Goal: Find contact information: Find contact information

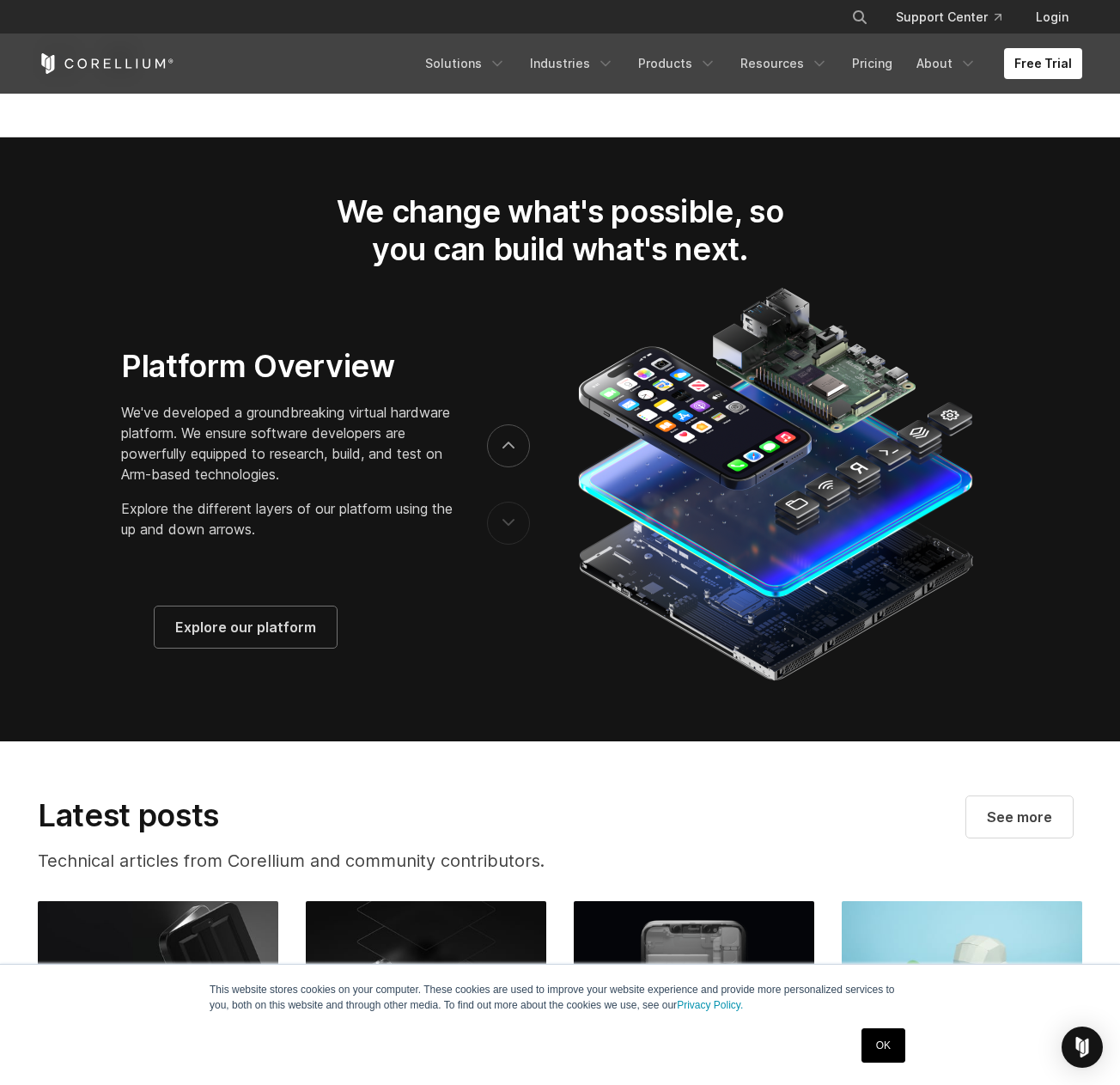
scroll to position [3996, 0]
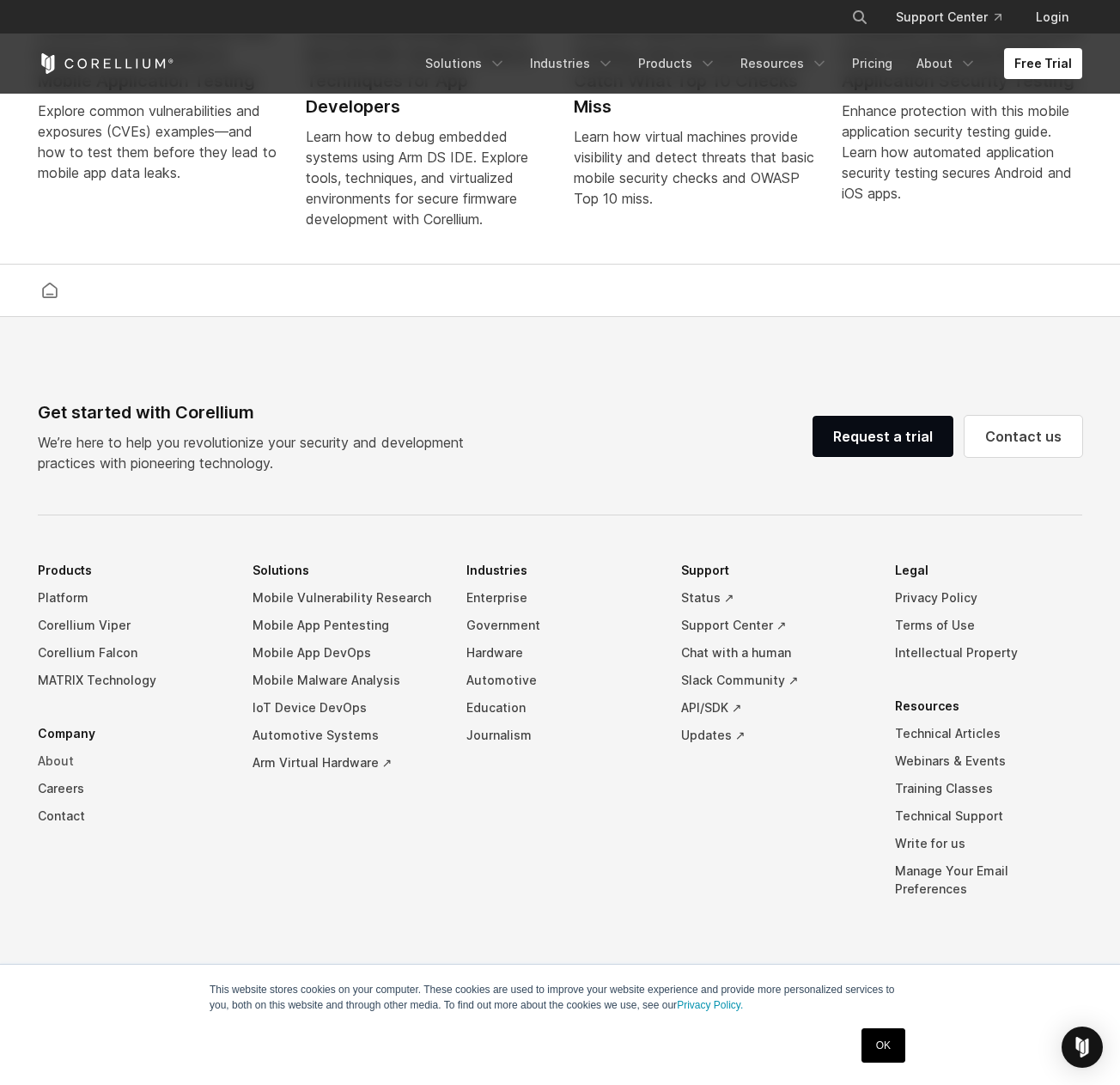
click at [50, 774] on link "About" at bounding box center [131, 761] width 188 height 27
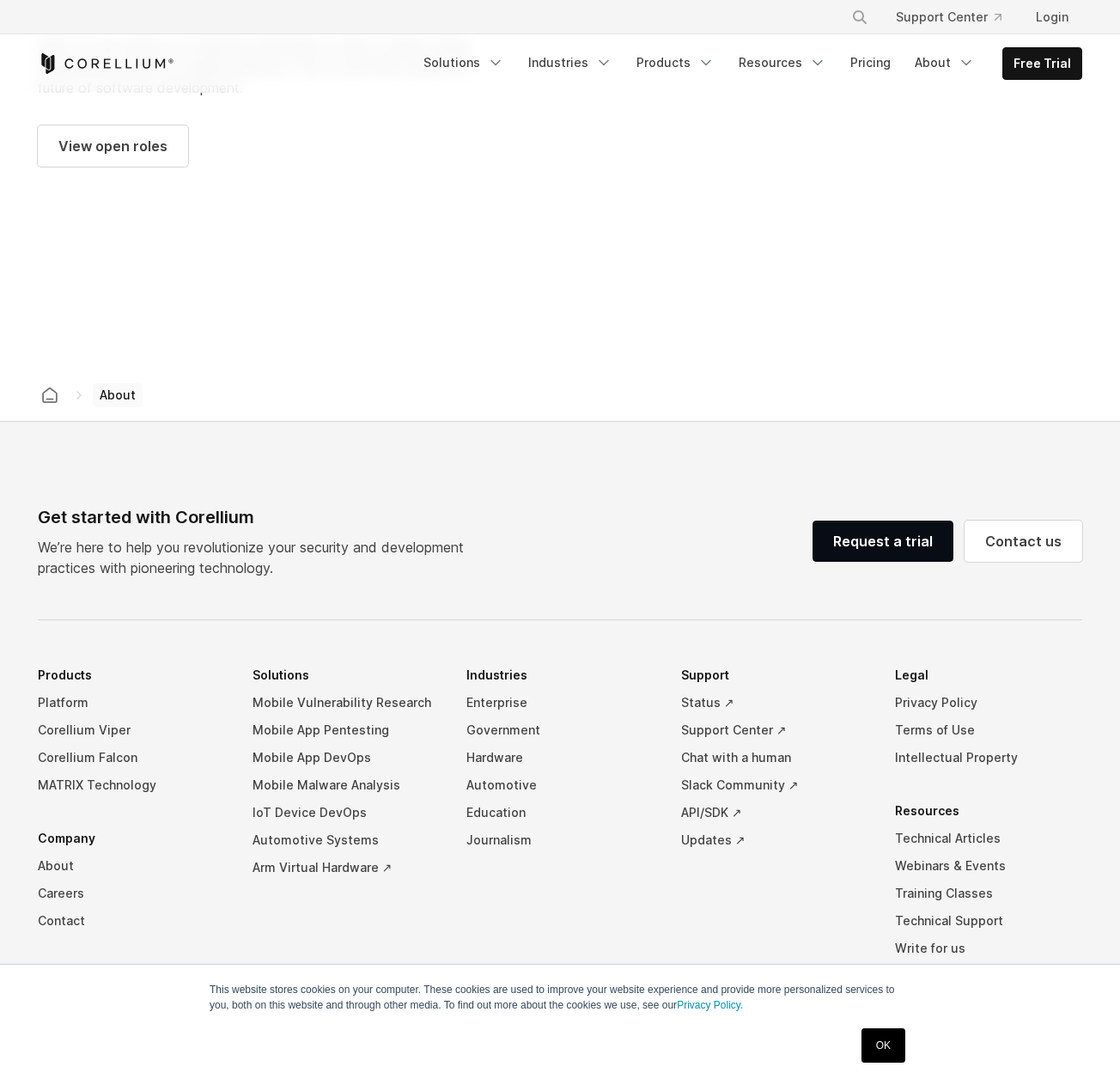
scroll to position [2605, 0]
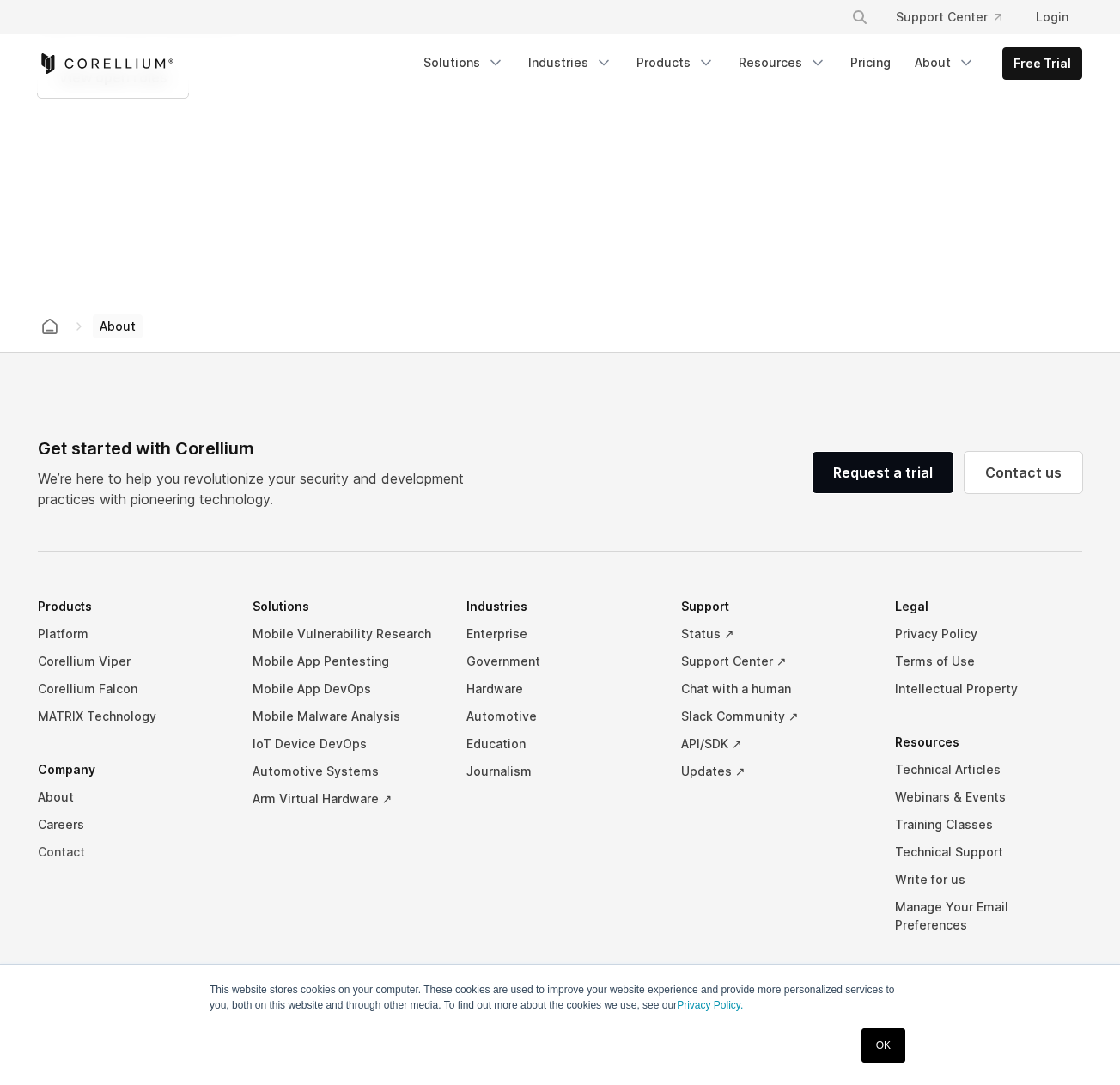
click at [46, 838] on link "Contact" at bounding box center [131, 852] width 188 height 27
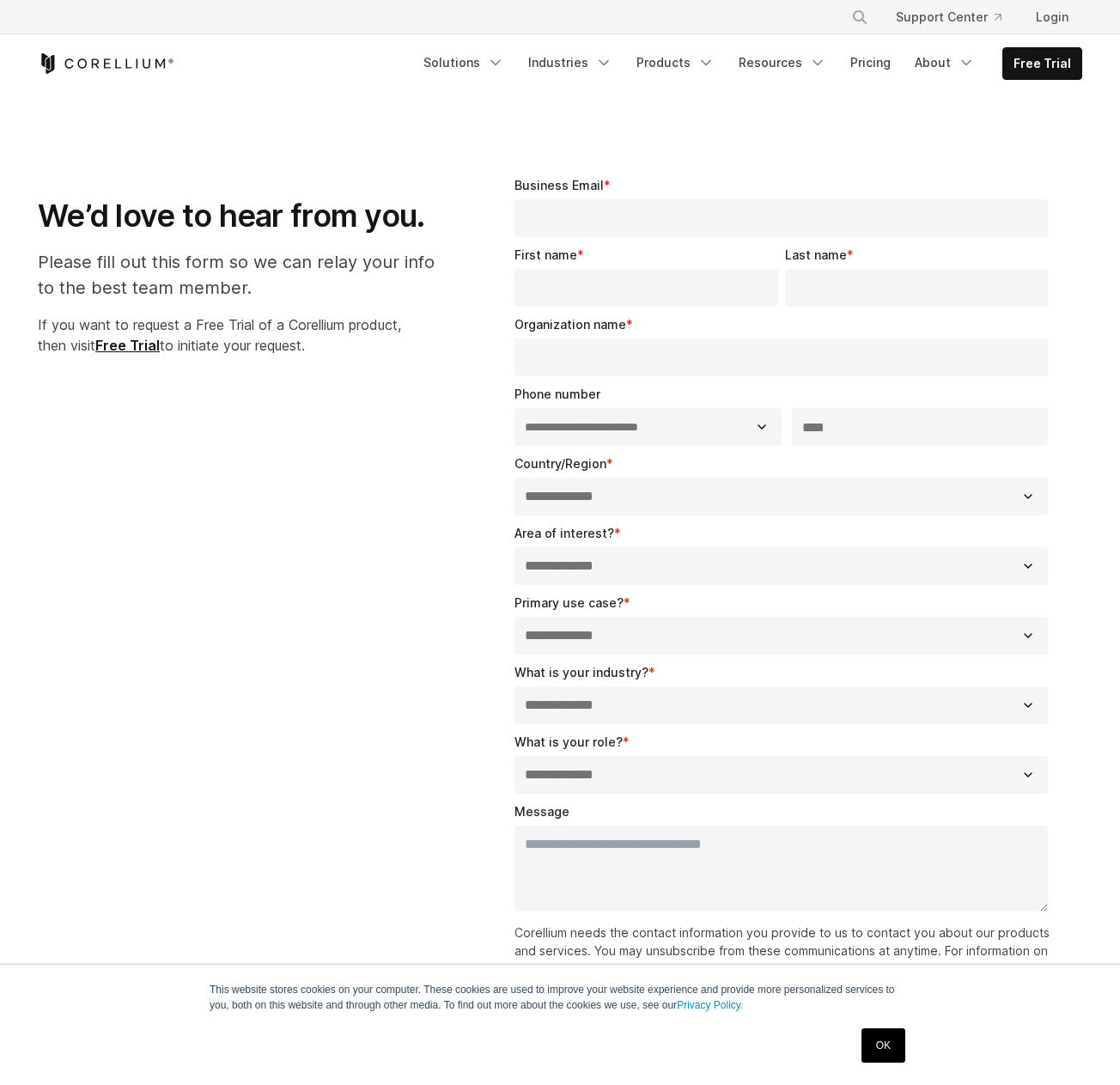
select select "**"
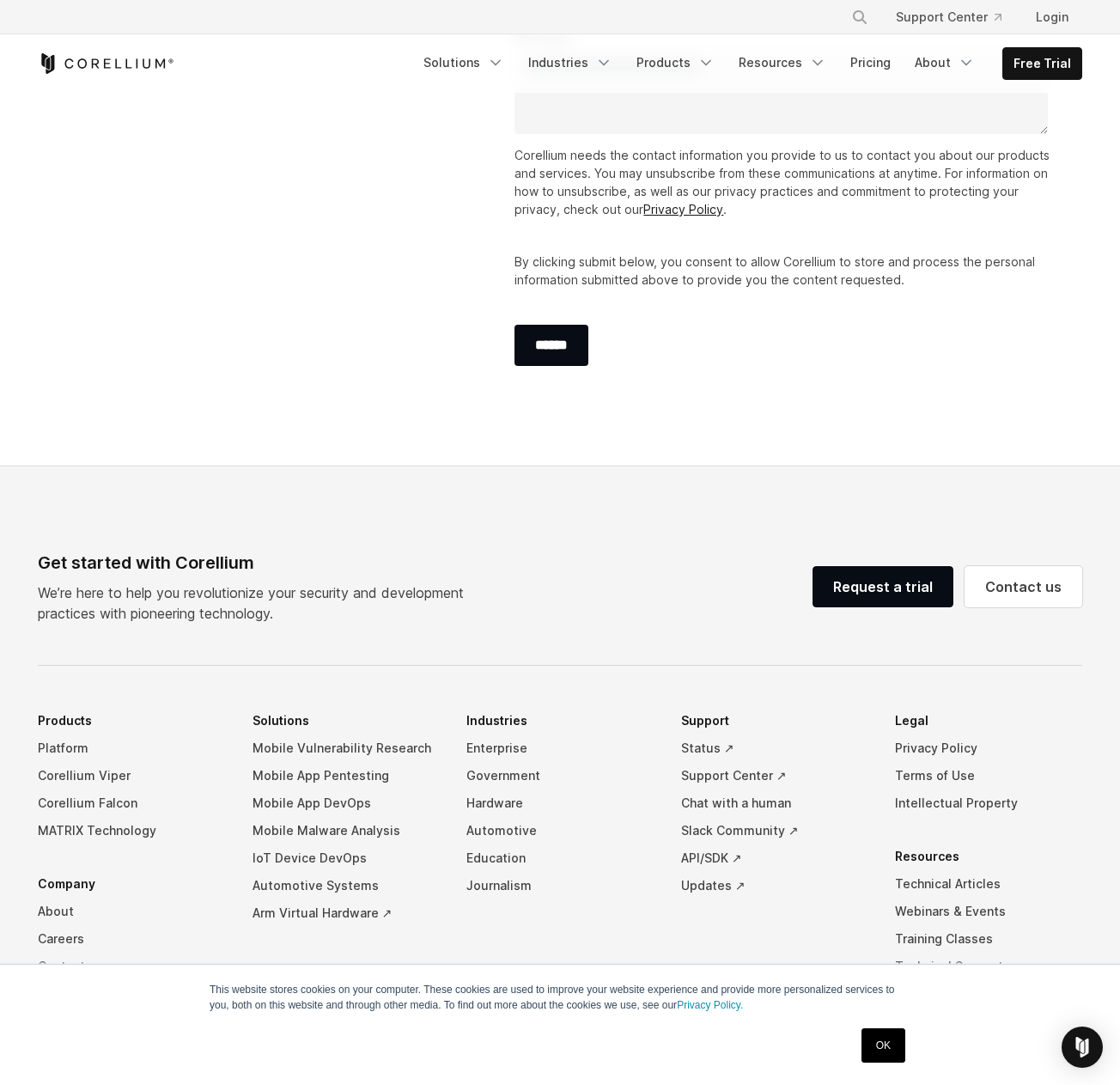
scroll to position [912, 0]
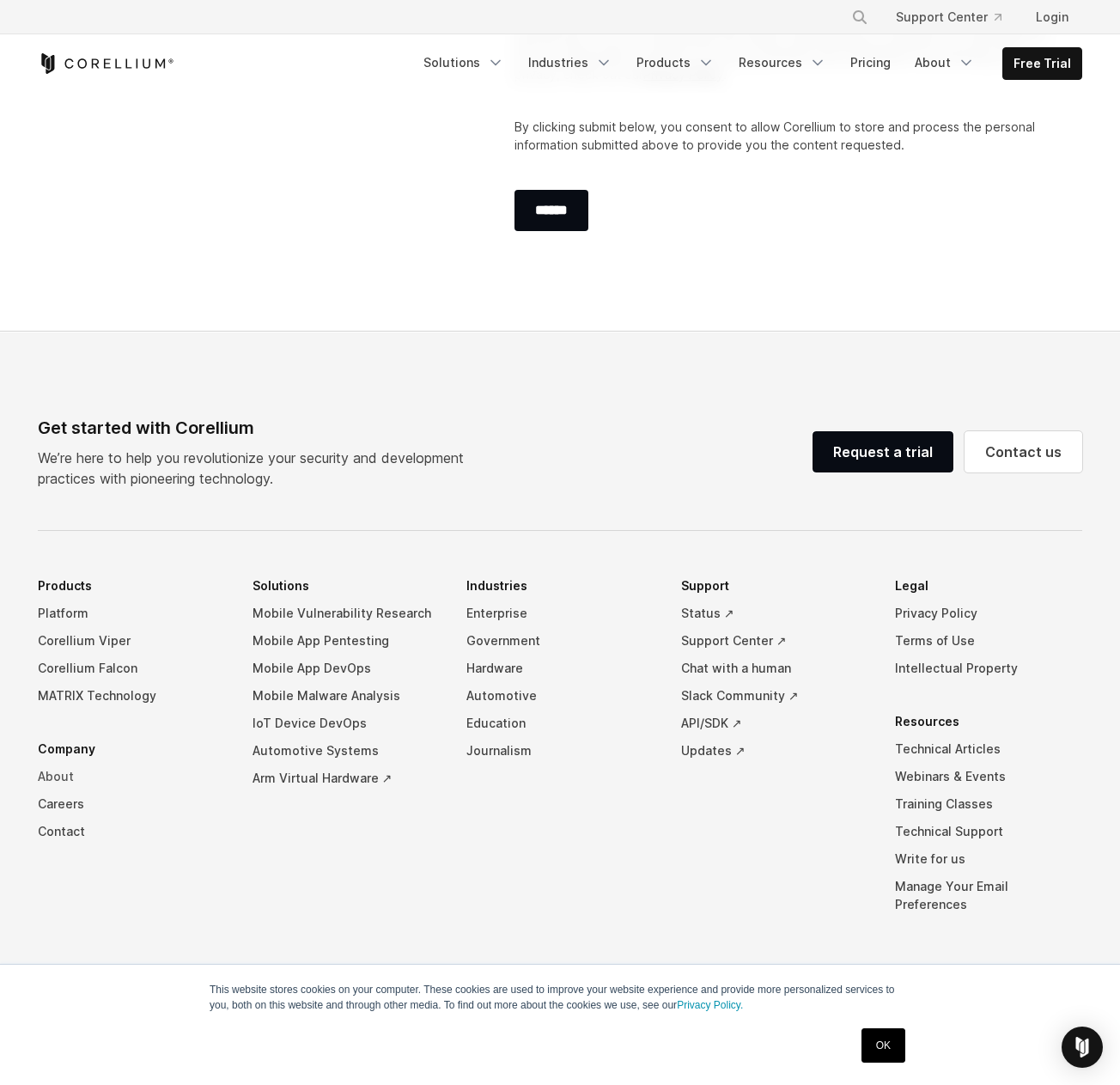
click at [57, 779] on link "About" at bounding box center [131, 776] width 188 height 27
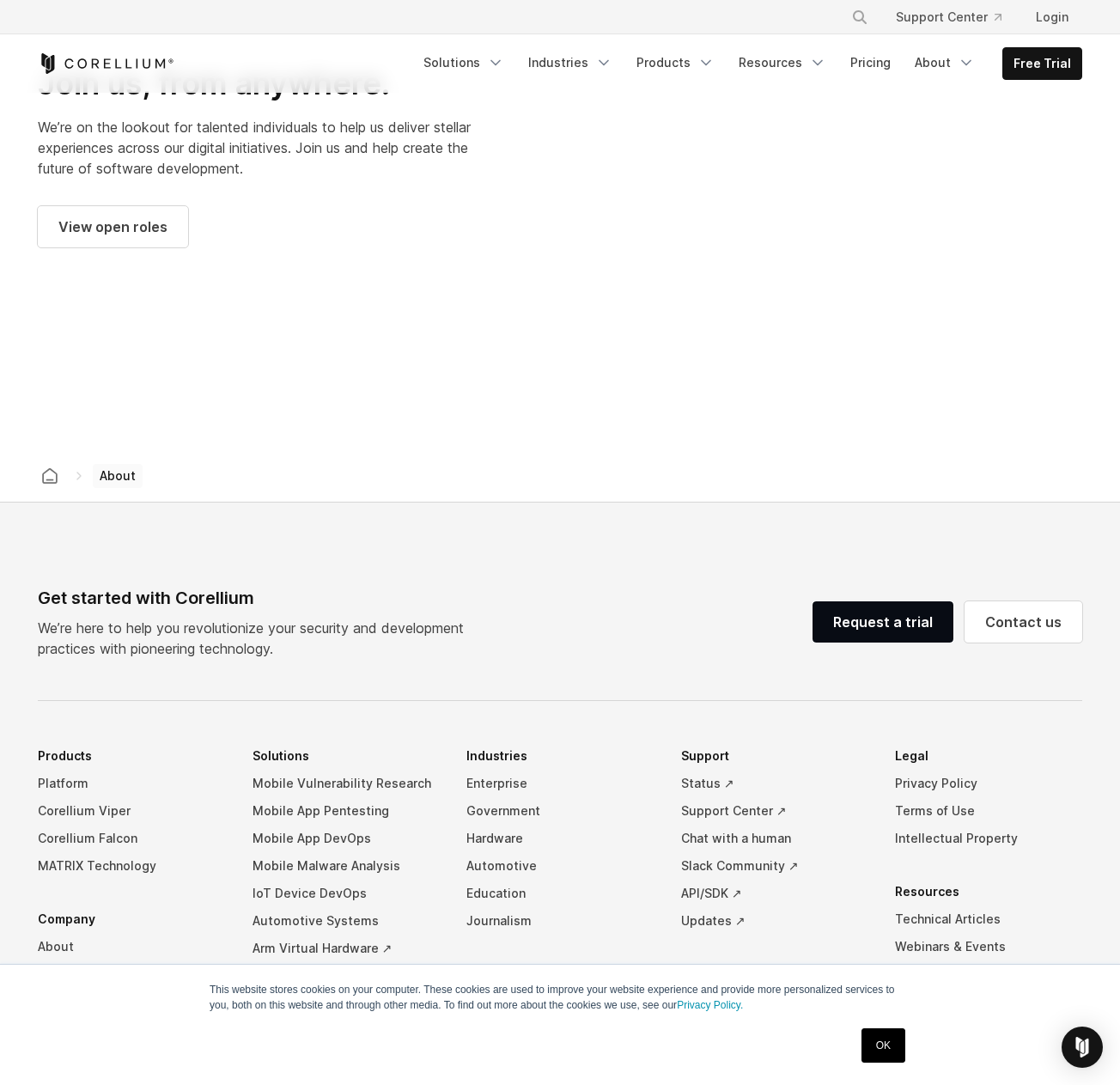
scroll to position [2605, 0]
